Goal: Task Accomplishment & Management: Use online tool/utility

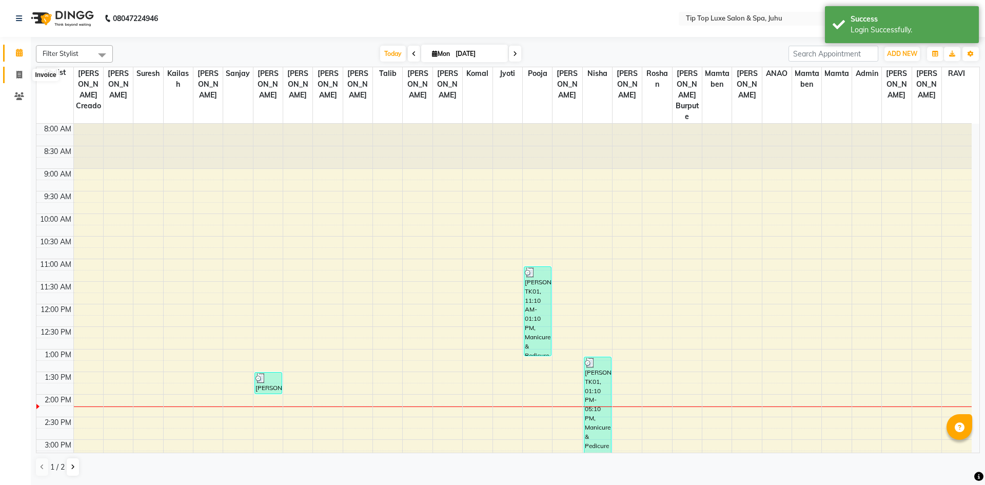
click at [14, 75] on span at bounding box center [19, 75] width 18 height 12
select select "8298"
select select "service"
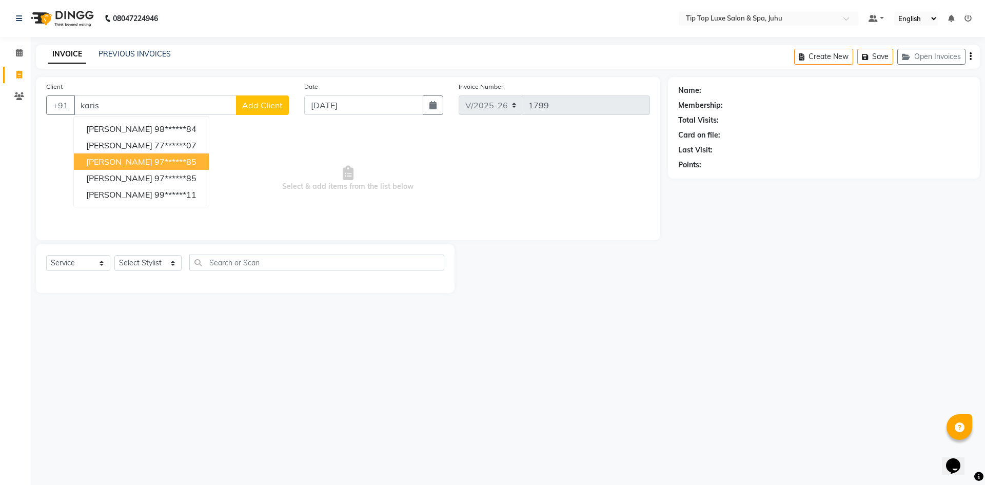
click at [151, 165] on span "[PERSON_NAME]" at bounding box center [119, 161] width 66 height 10
type input "97******85"
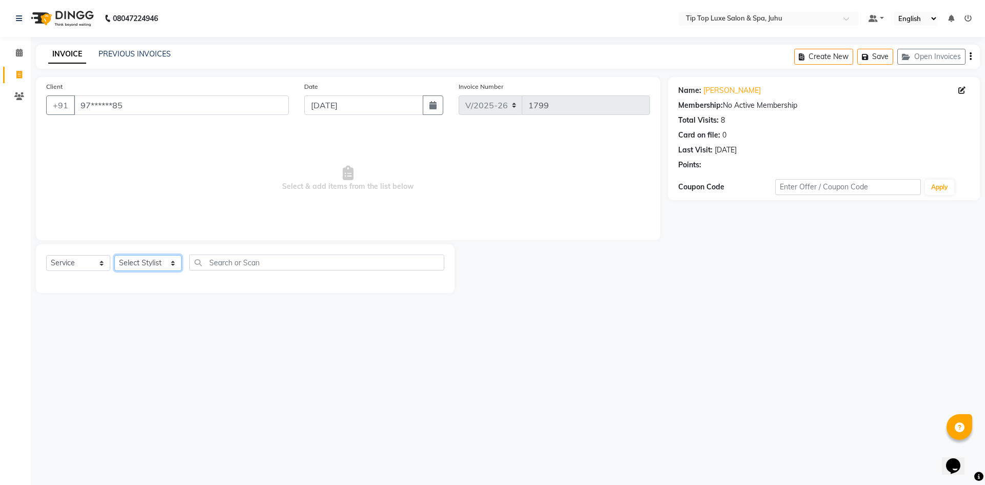
click at [167, 262] on select "Select Stylist [PERSON_NAME] admin [PERSON_NAME] creado ANAO [PERSON_NAME] Jyot…" at bounding box center [147, 263] width 67 height 16
select select "82323"
click at [114, 255] on select "Select Stylist [PERSON_NAME] admin [PERSON_NAME] creado ANAO [PERSON_NAME] Jyot…" at bounding box center [147, 263] width 67 height 16
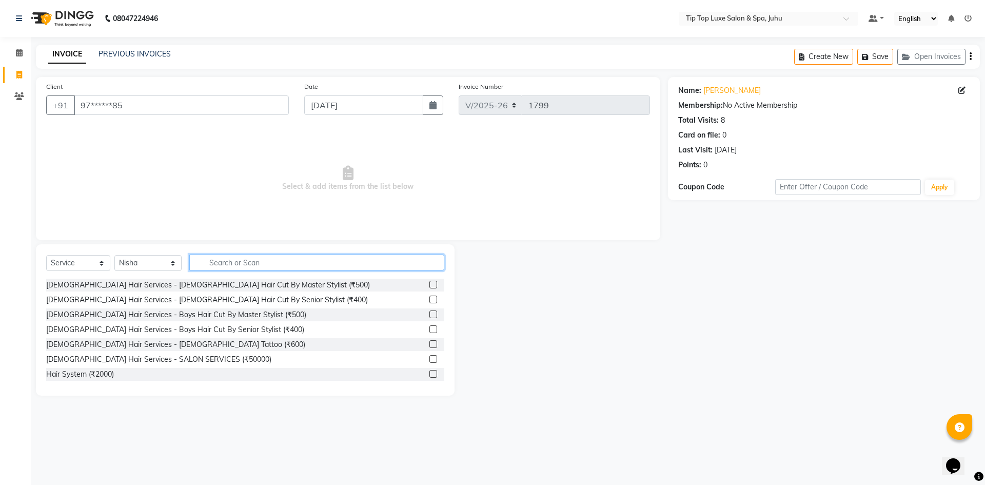
click at [235, 257] on input "text" at bounding box center [316, 262] width 255 height 16
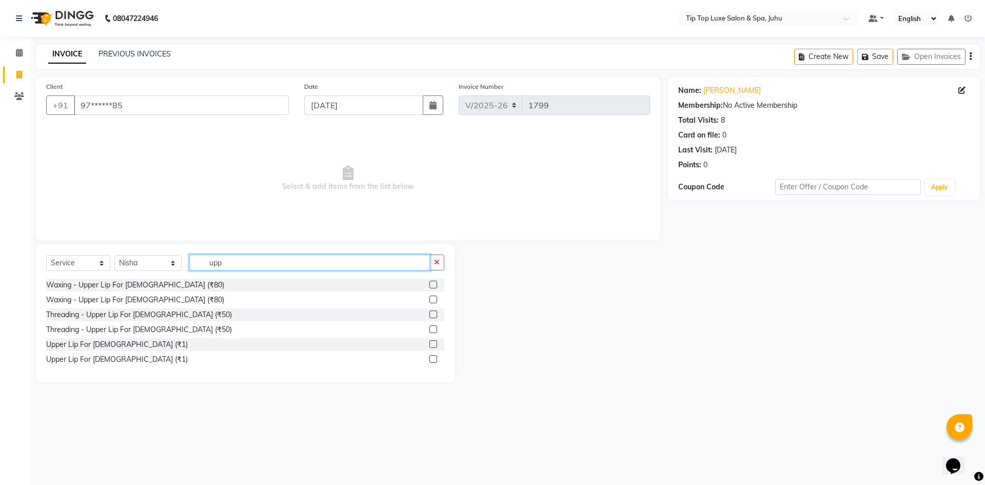
type input "upp"
click at [431, 325] on label at bounding box center [433, 329] width 8 height 8
click at [431, 326] on input "checkbox" at bounding box center [432, 329] width 7 height 7
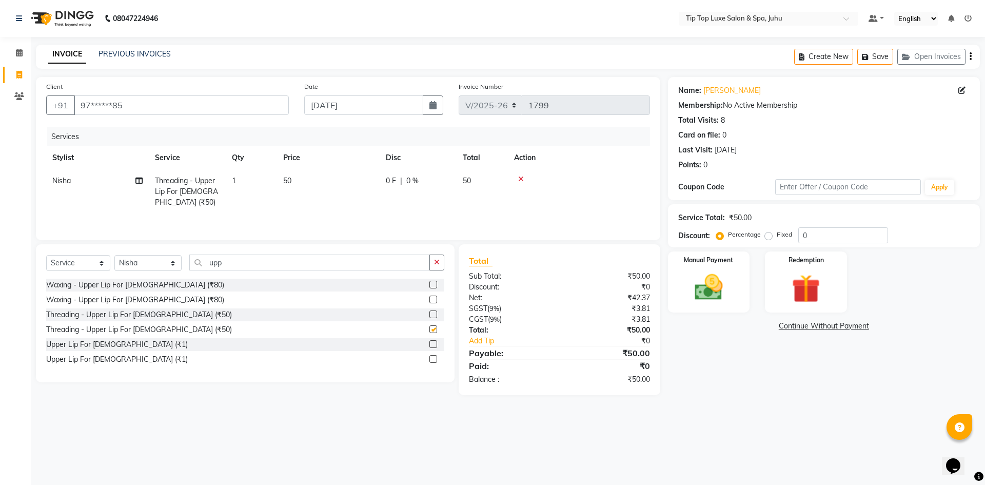
checkbox input "false"
click at [437, 264] on icon "button" at bounding box center [437, 261] width 6 height 7
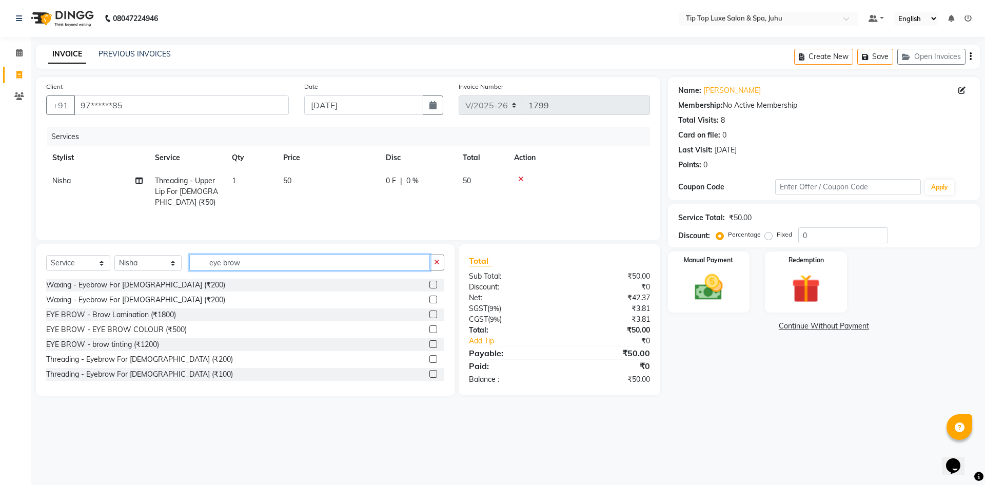
type input "eye brow"
click at [429, 376] on label at bounding box center [433, 374] width 8 height 8
click at [429, 376] on input "checkbox" at bounding box center [432, 374] width 7 height 7
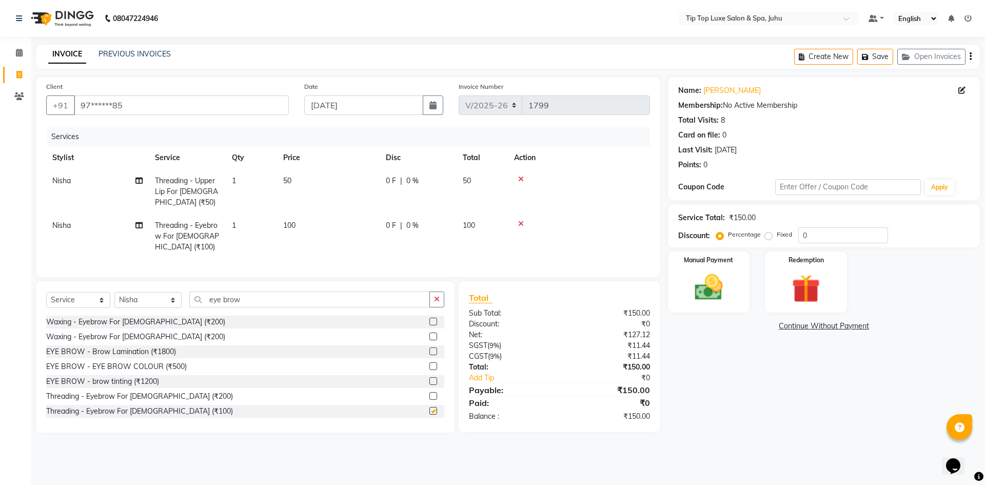
checkbox input "false"
click at [743, 292] on div "Manual Payment" at bounding box center [708, 281] width 85 height 63
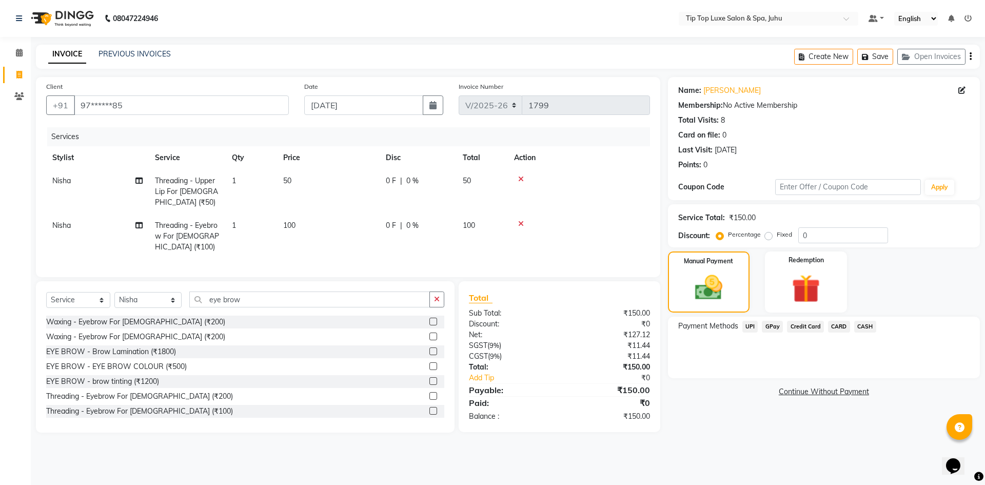
click at [745, 325] on span "UPI" at bounding box center [750, 326] width 16 height 12
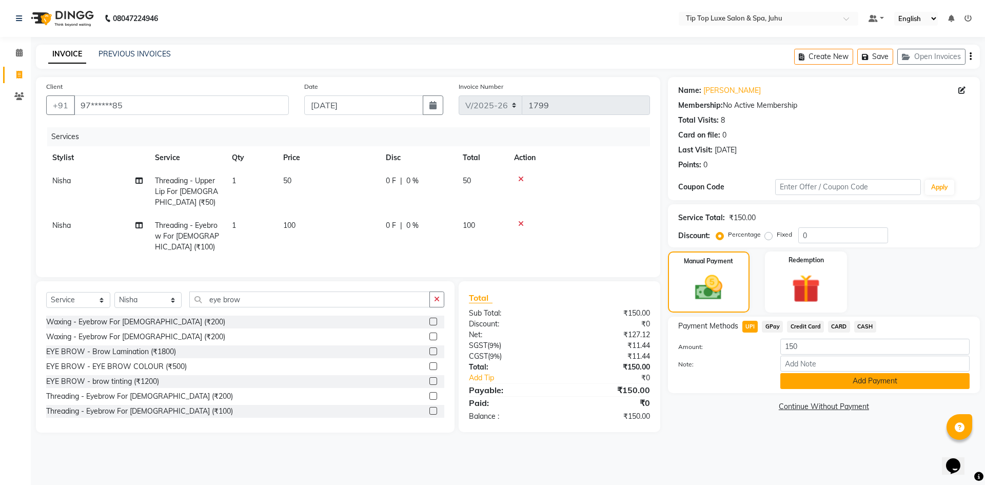
click at [824, 383] on button "Add Payment" at bounding box center [874, 381] width 189 height 16
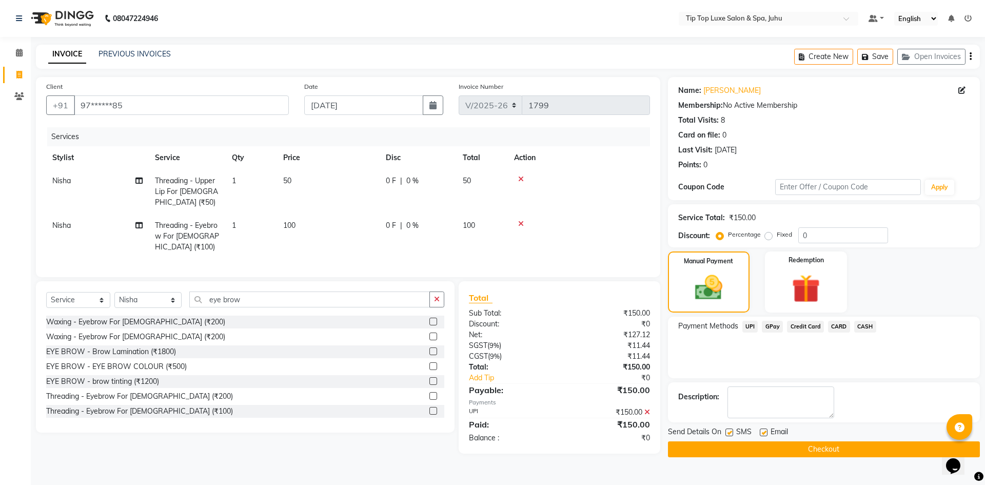
click at [815, 445] on button "Checkout" at bounding box center [824, 449] width 312 height 16
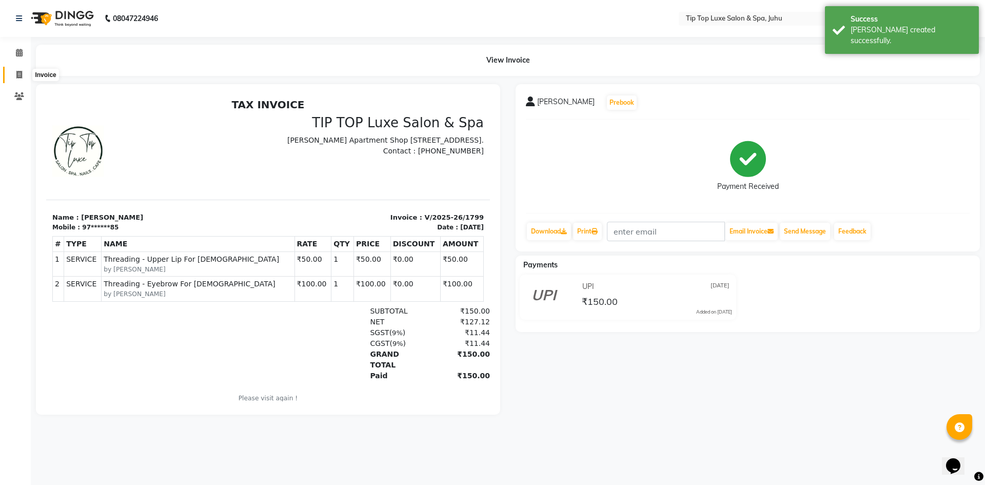
click at [24, 73] on span at bounding box center [19, 75] width 18 height 12
select select "8298"
select select "service"
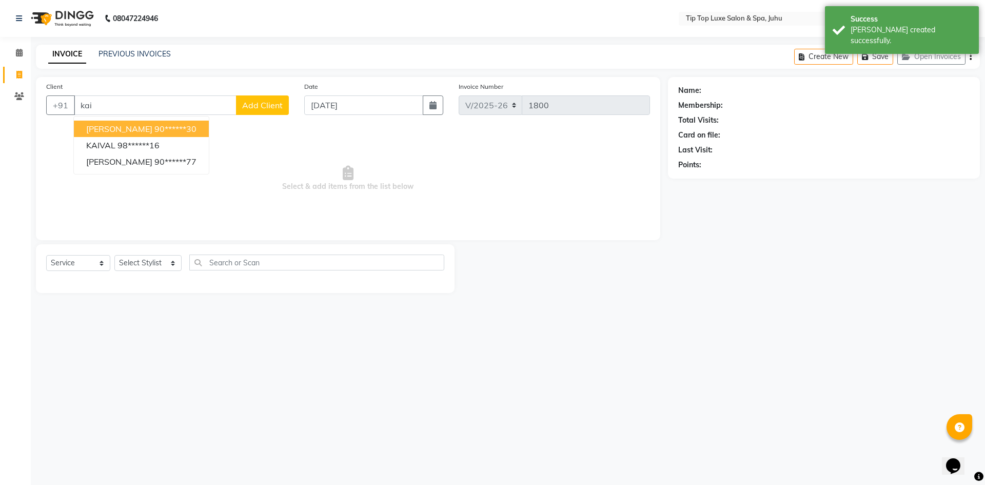
click at [166, 131] on ngb-highlight "90******30" at bounding box center [175, 129] width 42 height 10
type input "90******30"
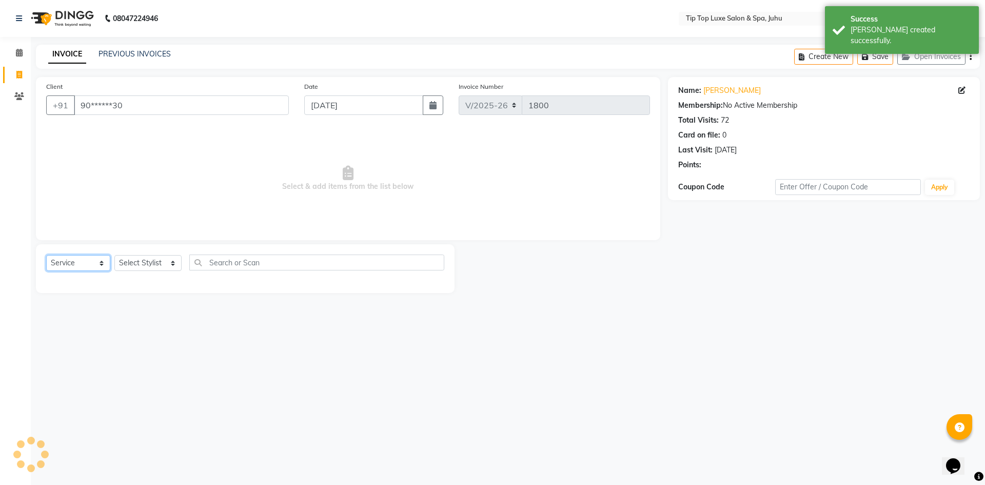
click at [91, 266] on select "Select Service Product Membership Package Voucher Prepaid Gift Card" at bounding box center [78, 263] width 64 height 16
select select "product"
click at [46, 255] on select "Select Service Product Membership Package Voucher Prepaid Gift Card" at bounding box center [78, 263] width 64 height 16
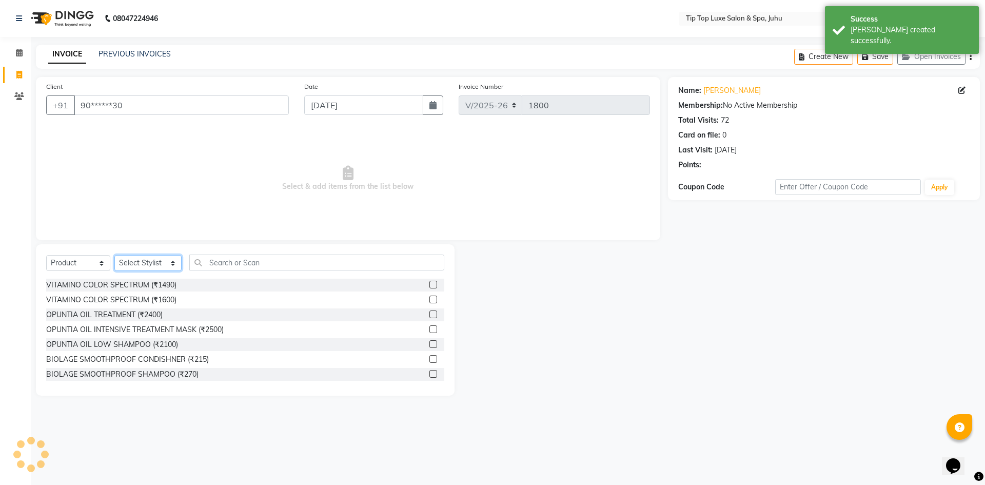
click at [144, 267] on select "Select Stylist [PERSON_NAME] admin [PERSON_NAME] creado ANAO [PERSON_NAME] Jyot…" at bounding box center [147, 263] width 67 height 16
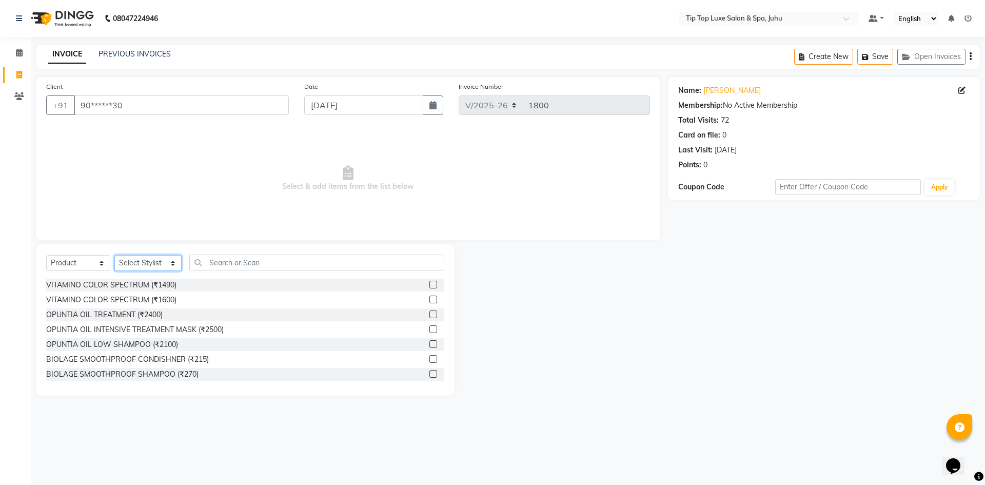
select select "82323"
click at [114, 255] on select "Select Stylist [PERSON_NAME] admin [PERSON_NAME] creado ANAO [PERSON_NAME] Jyot…" at bounding box center [147, 263] width 67 height 16
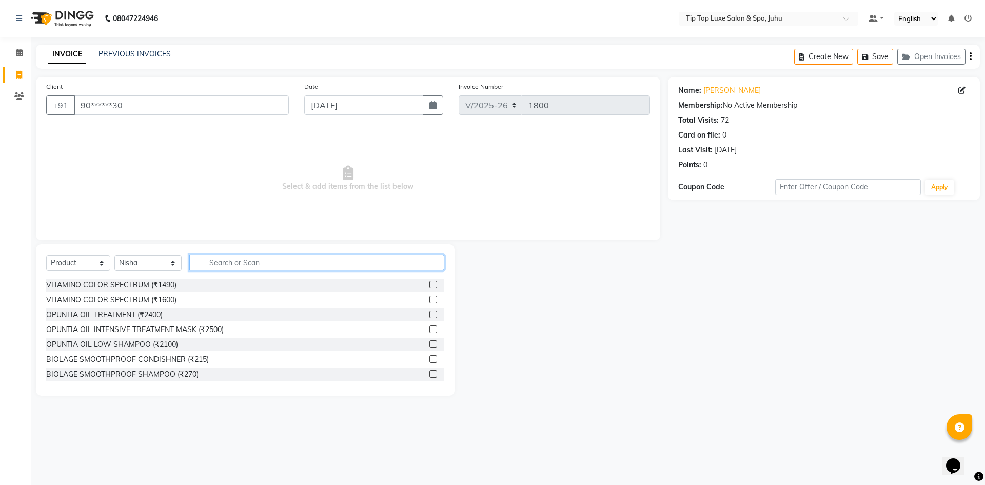
click at [327, 254] on input "text" at bounding box center [316, 262] width 255 height 16
type input "350"
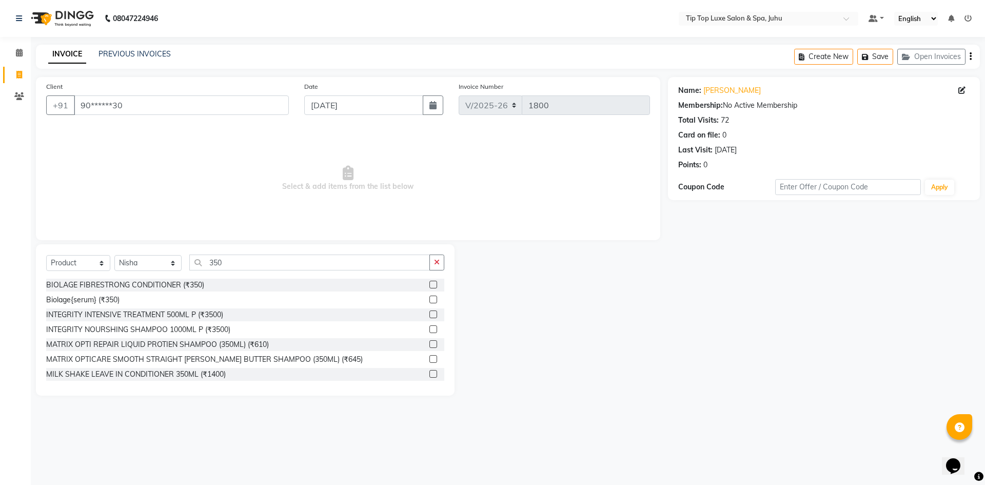
click at [429, 298] on label at bounding box center [433, 299] width 8 height 8
click at [429, 298] on input "checkbox" at bounding box center [432, 299] width 7 height 7
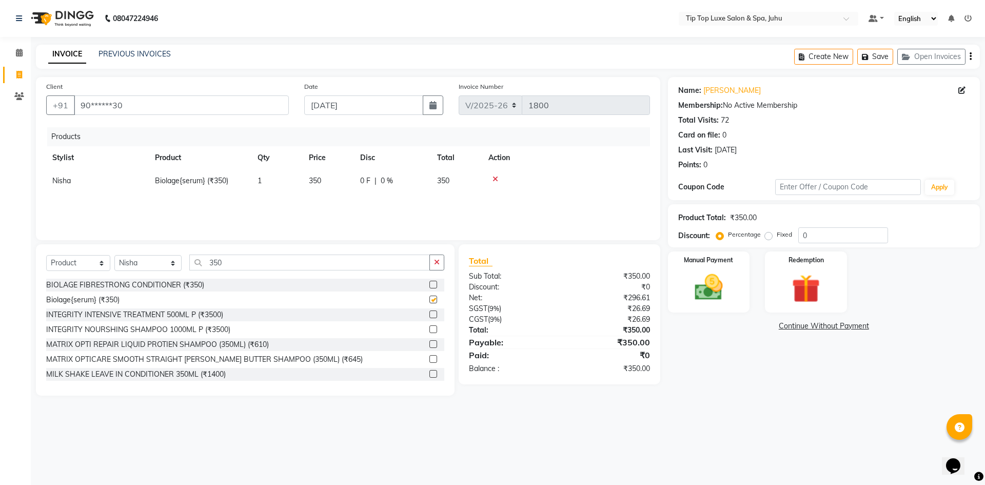
checkbox input "false"
click at [440, 257] on button "button" at bounding box center [436, 262] width 15 height 16
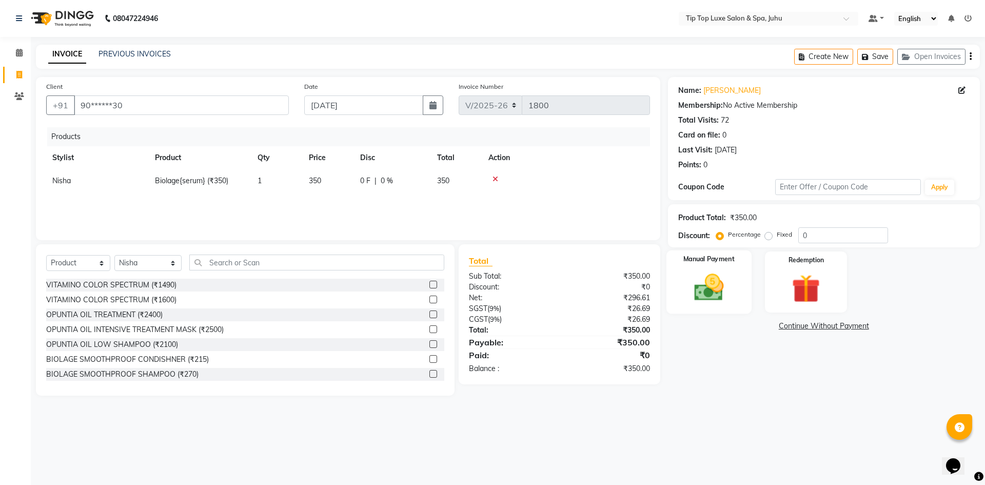
click at [700, 275] on img at bounding box center [709, 287] width 48 height 34
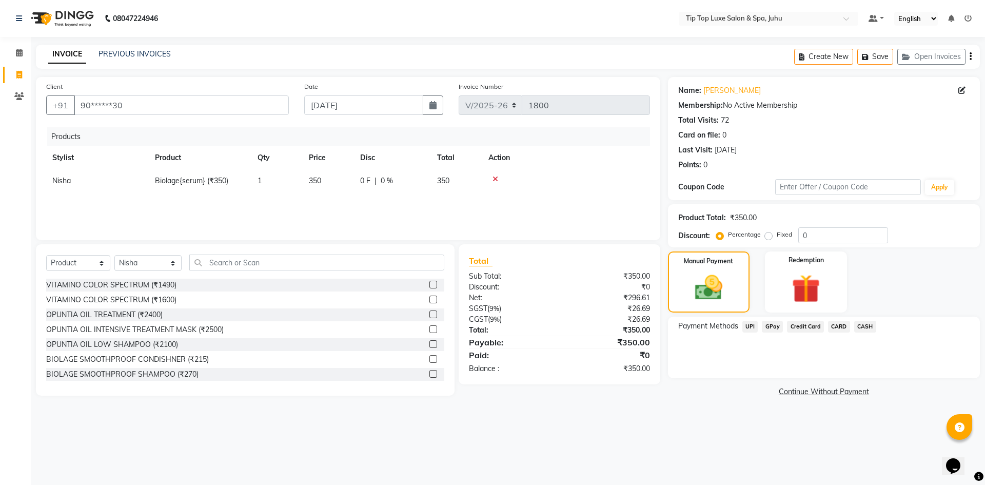
click at [865, 330] on span "CASH" at bounding box center [865, 326] width 22 height 12
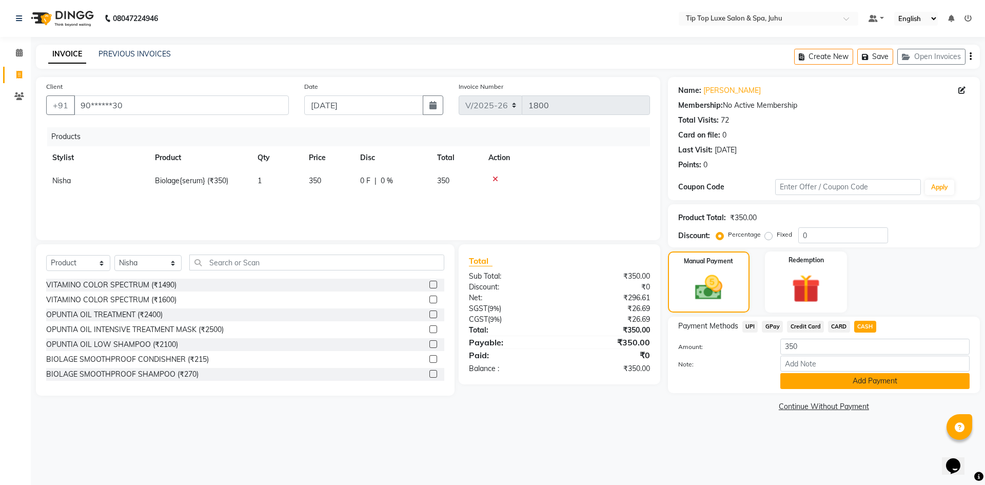
click at [869, 387] on button "Add Payment" at bounding box center [874, 381] width 189 height 16
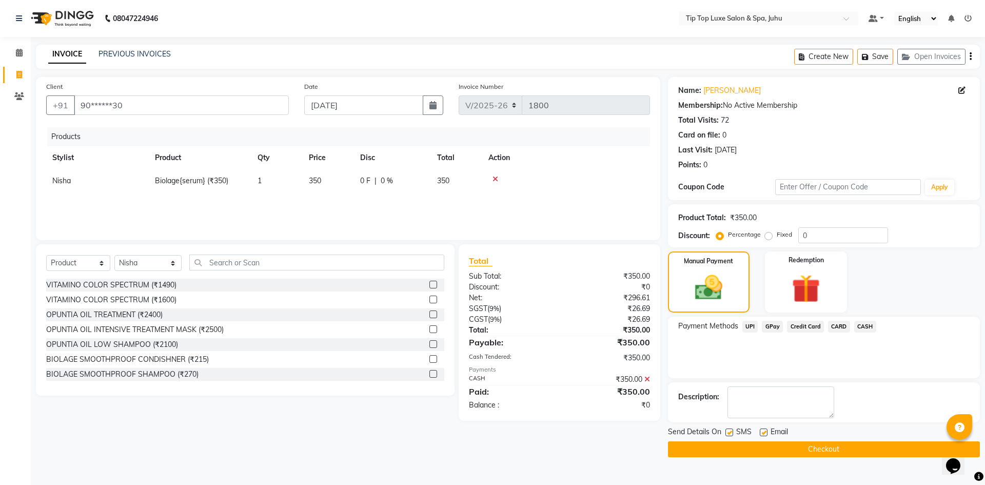
click at [741, 448] on button "Checkout" at bounding box center [824, 449] width 312 height 16
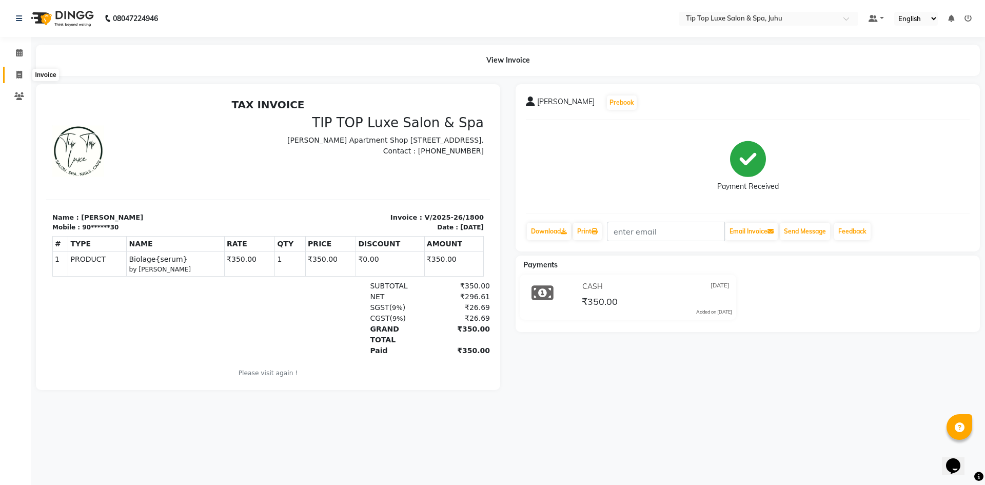
click at [24, 72] on span at bounding box center [19, 75] width 18 height 12
select select "service"
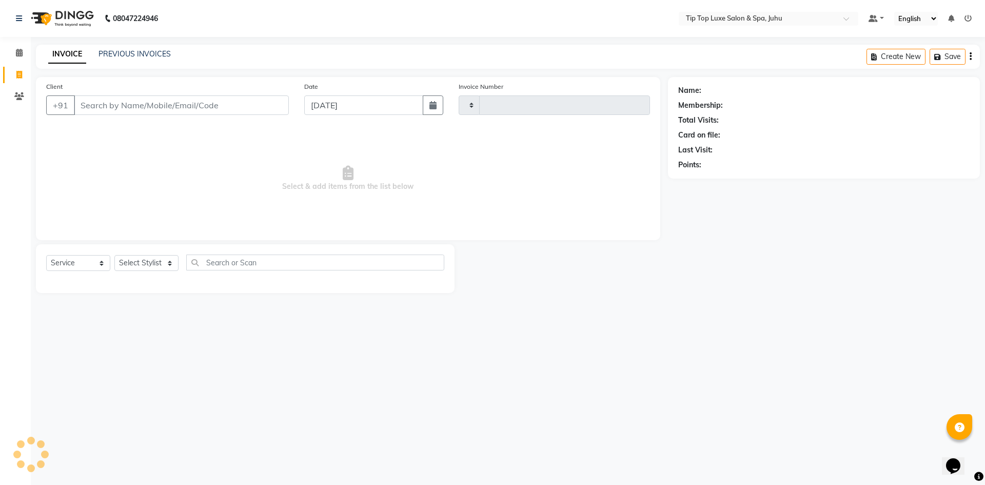
type input "1801"
select select "8298"
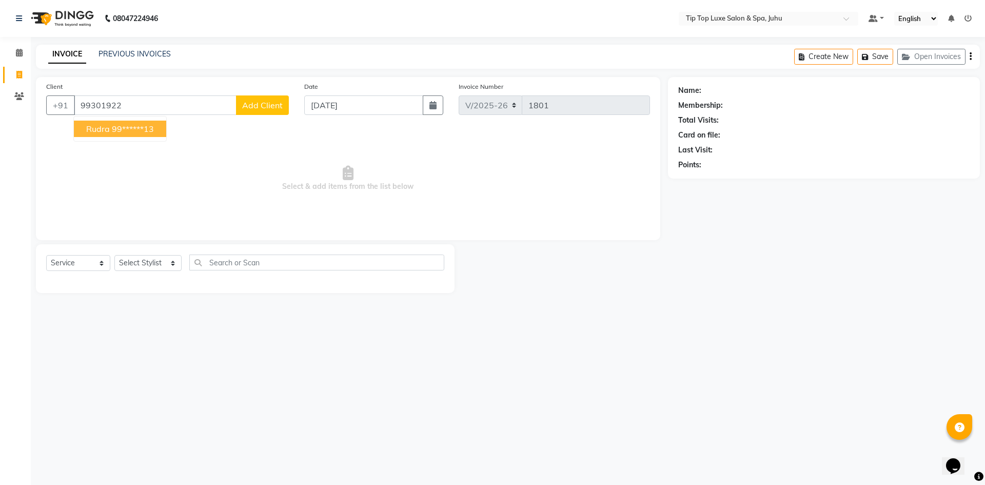
click at [152, 132] on ngb-highlight "99******13" at bounding box center [133, 129] width 42 height 10
type input "99******13"
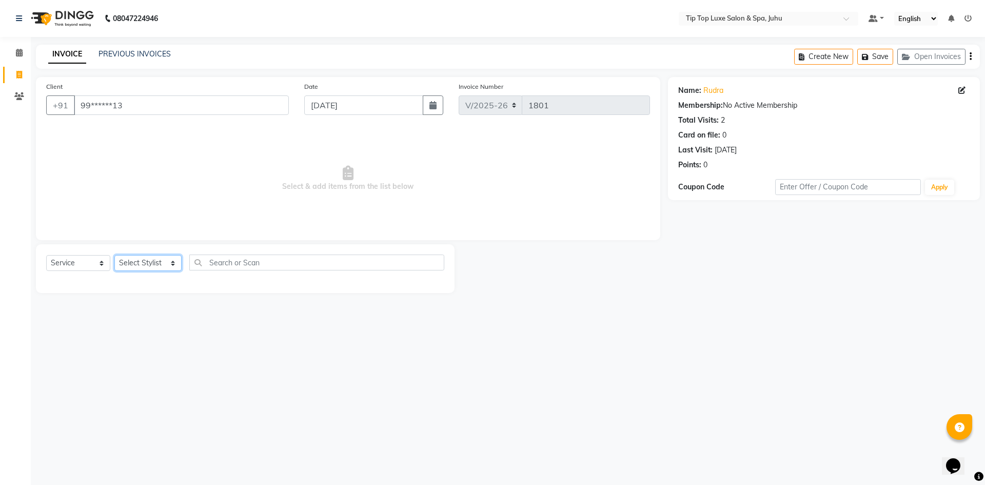
click at [148, 264] on select "Select Stylist [PERSON_NAME] admin [PERSON_NAME] creado ANAO [PERSON_NAME] Jyot…" at bounding box center [147, 263] width 67 height 16
select select "82311"
click at [114, 255] on select "Select Stylist [PERSON_NAME] admin [PERSON_NAME] creado ANAO [PERSON_NAME] Jyot…" at bounding box center [147, 263] width 67 height 16
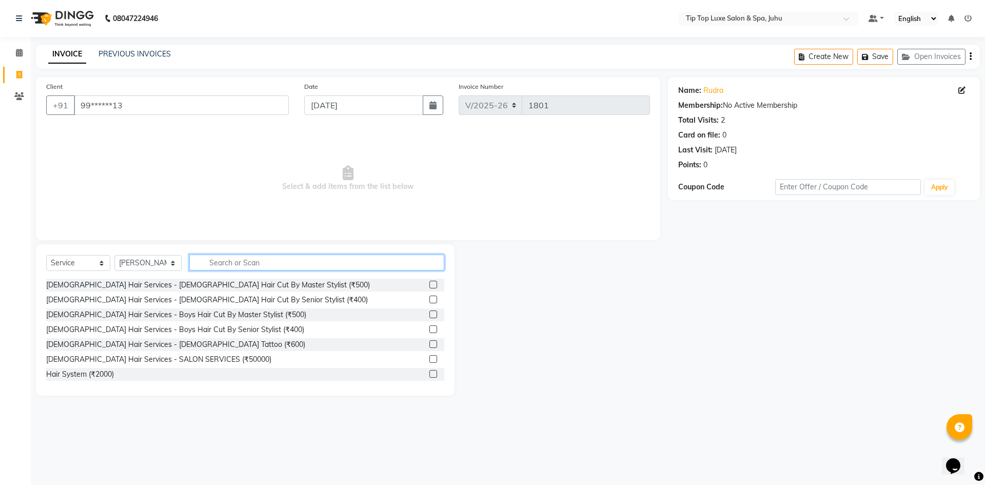
click at [207, 260] on input "text" at bounding box center [316, 262] width 255 height 16
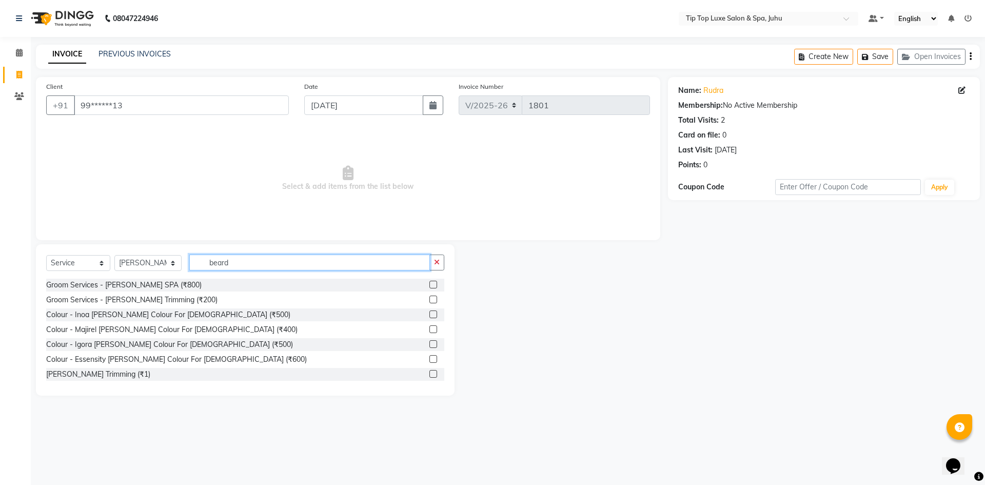
type input "beard"
click at [429, 299] on label at bounding box center [433, 299] width 8 height 8
click at [429, 299] on input "checkbox" at bounding box center [432, 299] width 7 height 7
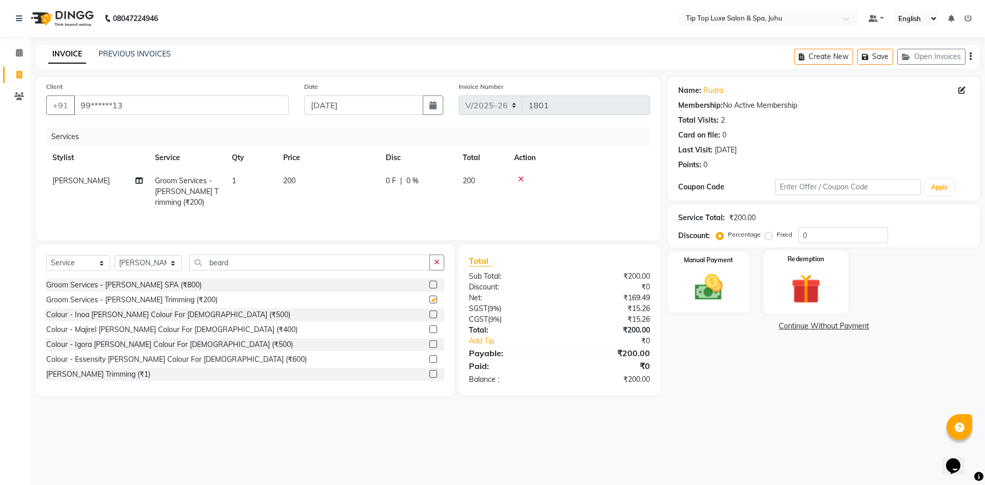
checkbox input "false"
click at [724, 274] on img at bounding box center [709, 287] width 48 height 34
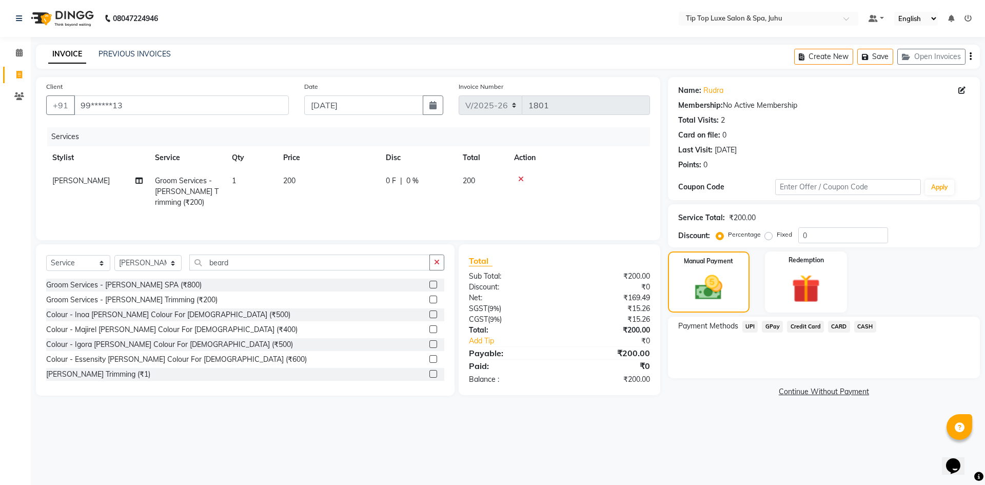
click at [743, 316] on div "Payment Methods UPI GPay Credit Card CARD CASH" at bounding box center [824, 347] width 312 height 62
click at [754, 330] on span "UPI" at bounding box center [750, 326] width 16 height 12
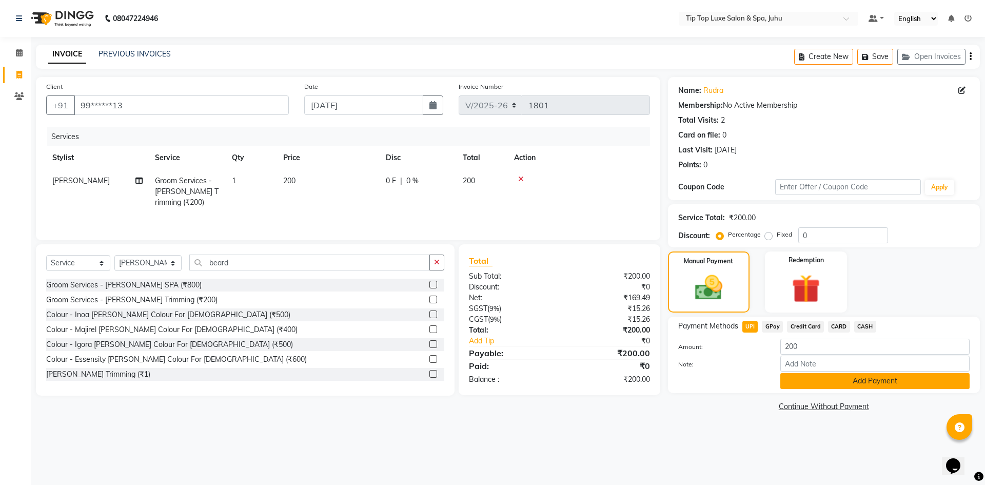
click at [813, 385] on button "Add Payment" at bounding box center [874, 381] width 189 height 16
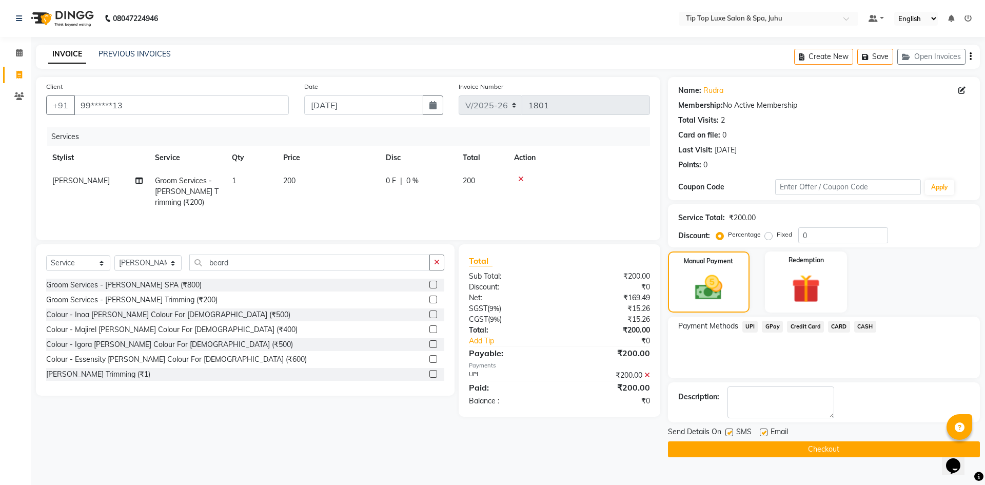
click at [805, 439] on div "Send Details On SMS Email Checkout" at bounding box center [824, 441] width 312 height 31
click at [808, 449] on button "Checkout" at bounding box center [824, 449] width 312 height 16
